Goal: Task Accomplishment & Management: Manage account settings

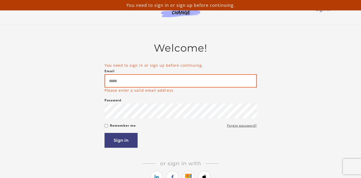
click at [135, 80] on input "Email" at bounding box center [180, 80] width 152 height 13
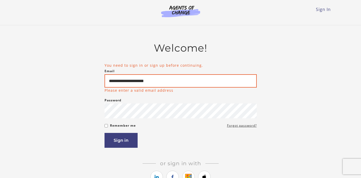
type input "**********"
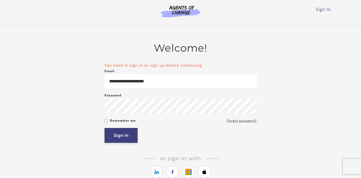
click at [118, 131] on button "Sign in" at bounding box center [120, 135] width 33 height 15
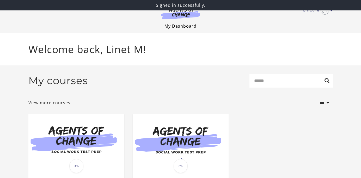
click at [183, 27] on link "My Dashboard" at bounding box center [180, 26] width 32 height 6
